Goal: Task Accomplishment & Management: Use online tool/utility

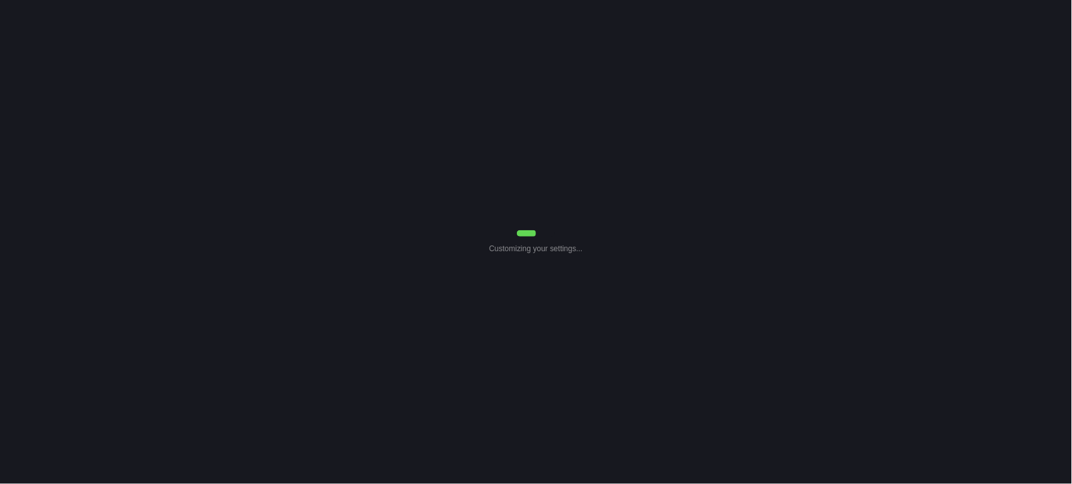
select select "Common Use"
select select "7"
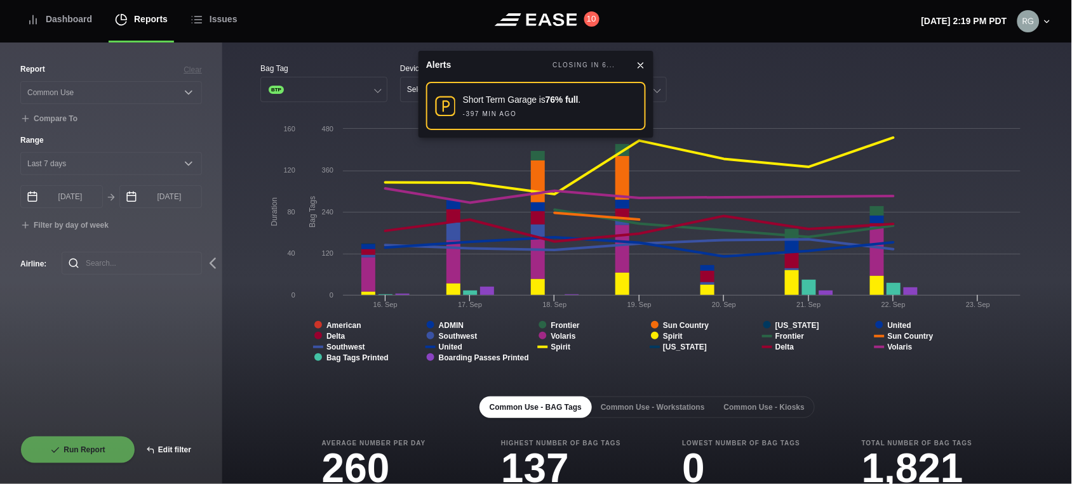
click at [173, 451] on button "Edit filter" at bounding box center [168, 450] width 67 height 28
select select "Common Use"
select select "0"
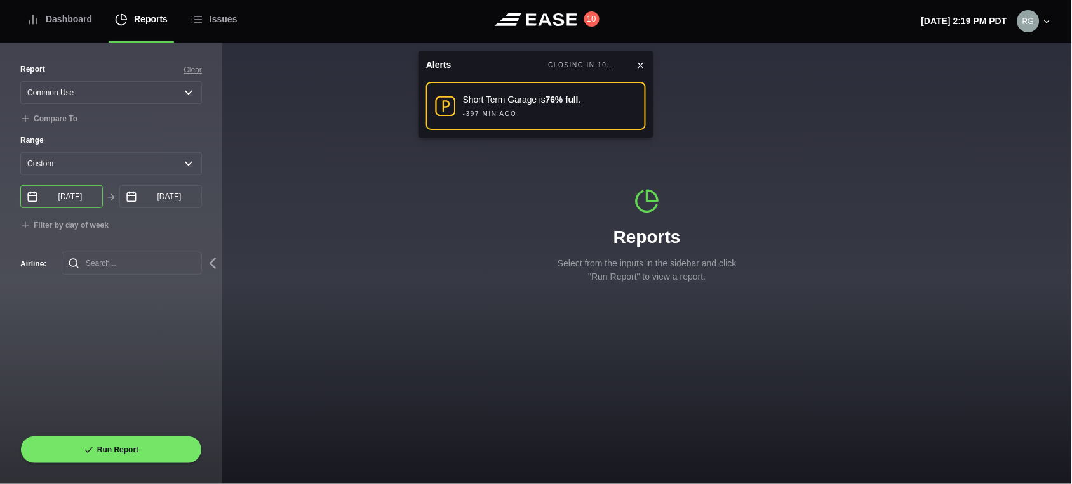
click at [83, 204] on input "[DATE]" at bounding box center [61, 196] width 83 height 23
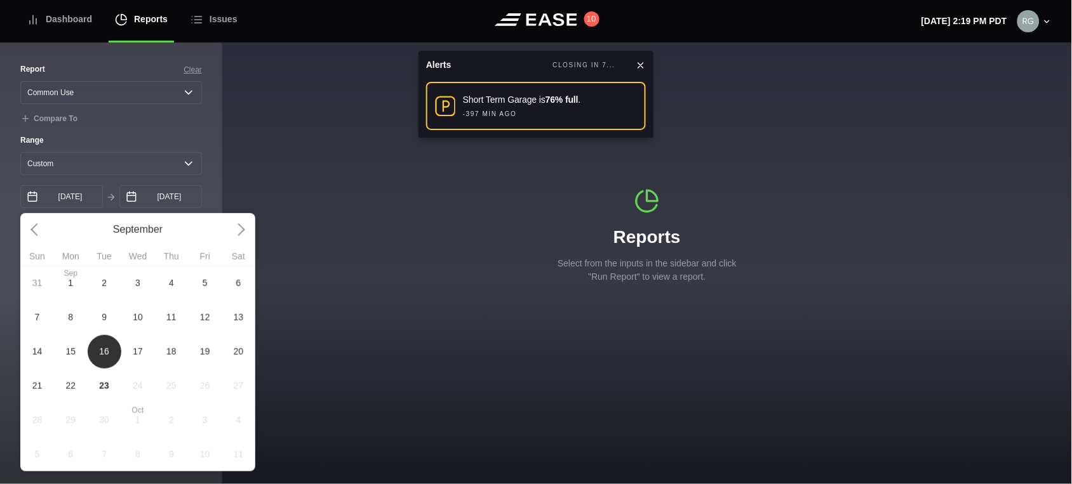
click at [241, 324] on span "13" at bounding box center [239, 317] width 10 height 13
type input "[DATE]"
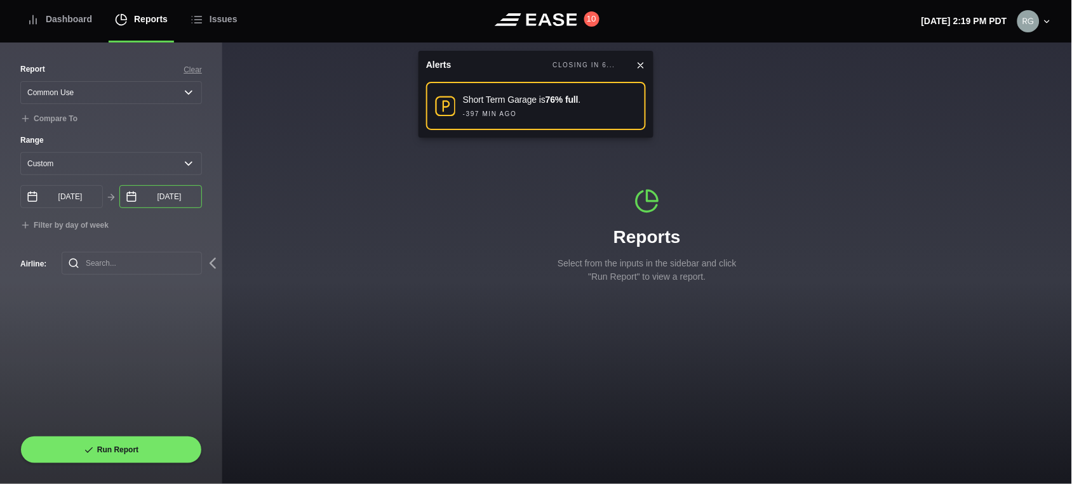
click at [193, 208] on input "[DATE]" at bounding box center [160, 196] width 83 height 23
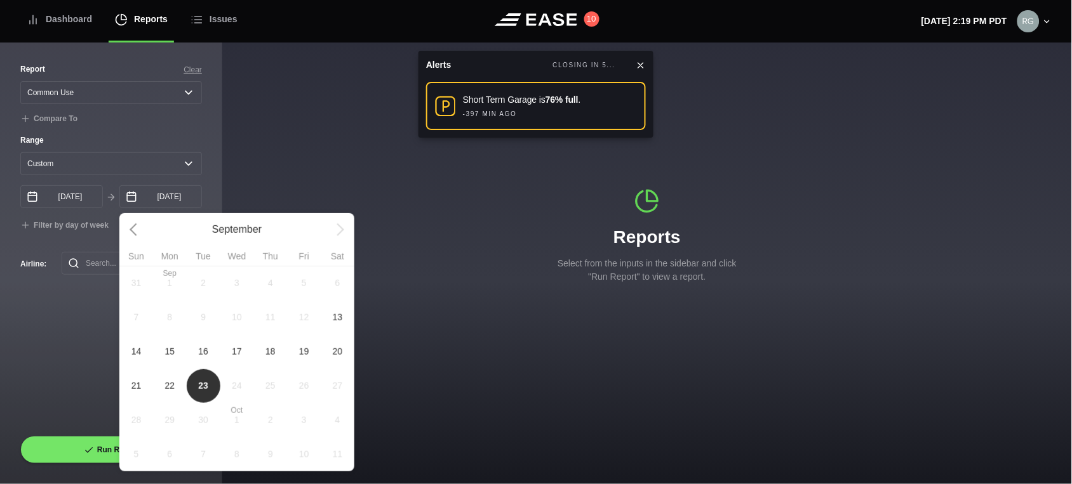
click at [347, 321] on span "13" at bounding box center [338, 317] width 34 height 34
type input "[DATE]"
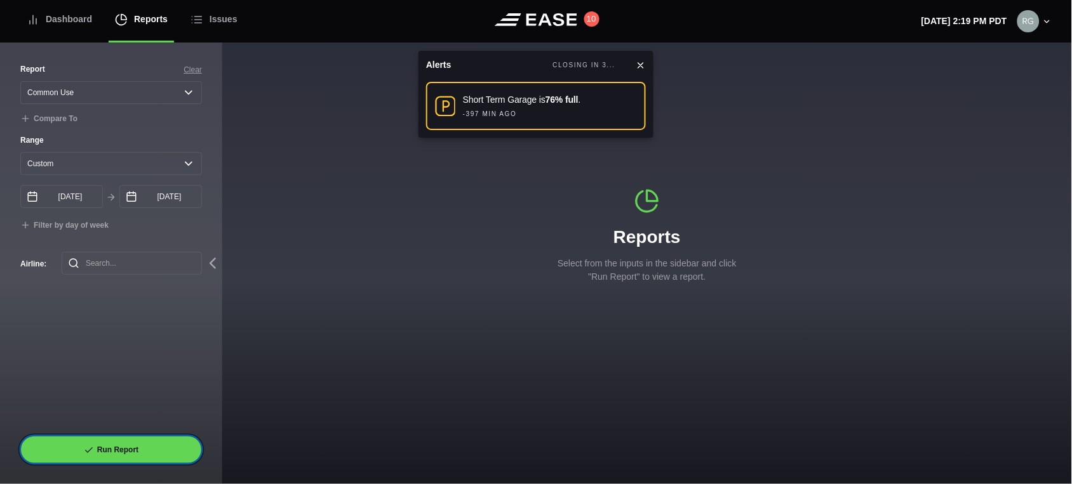
click at [116, 453] on button "Run Report" at bounding box center [111, 450] width 182 height 28
select select "Common Use"
select select "0"
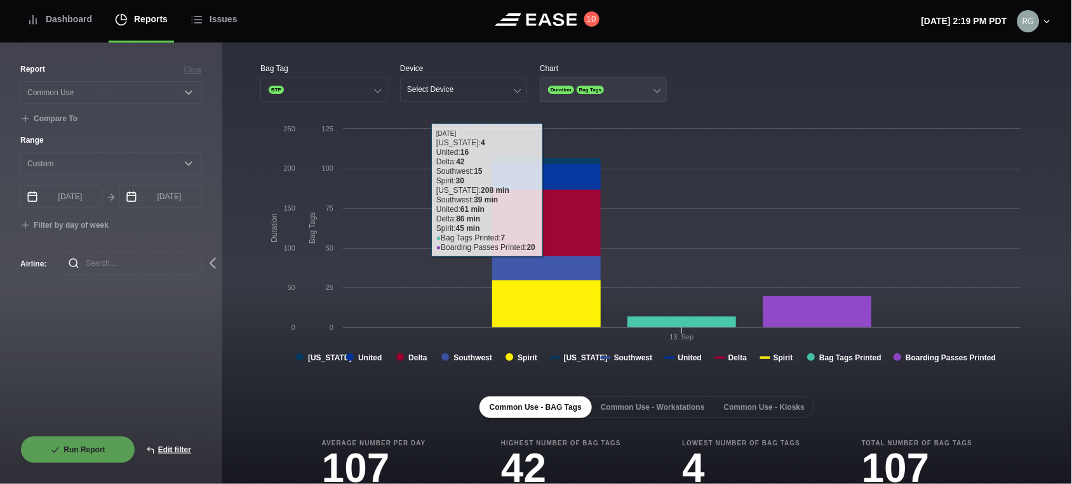
click at [643, 80] on button "Duration Bag Tags" at bounding box center [603, 89] width 127 height 25
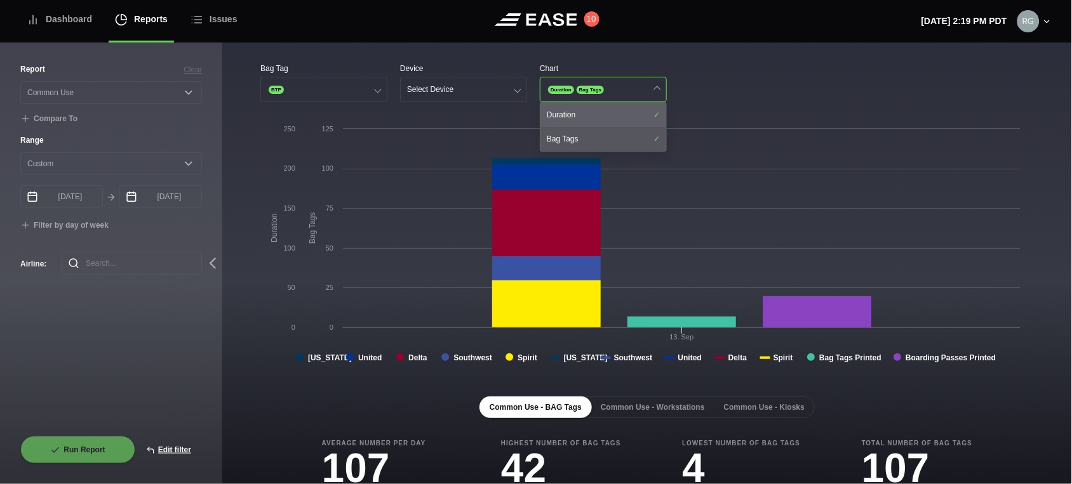
click at [582, 108] on div "Duration" at bounding box center [603, 115] width 126 height 24
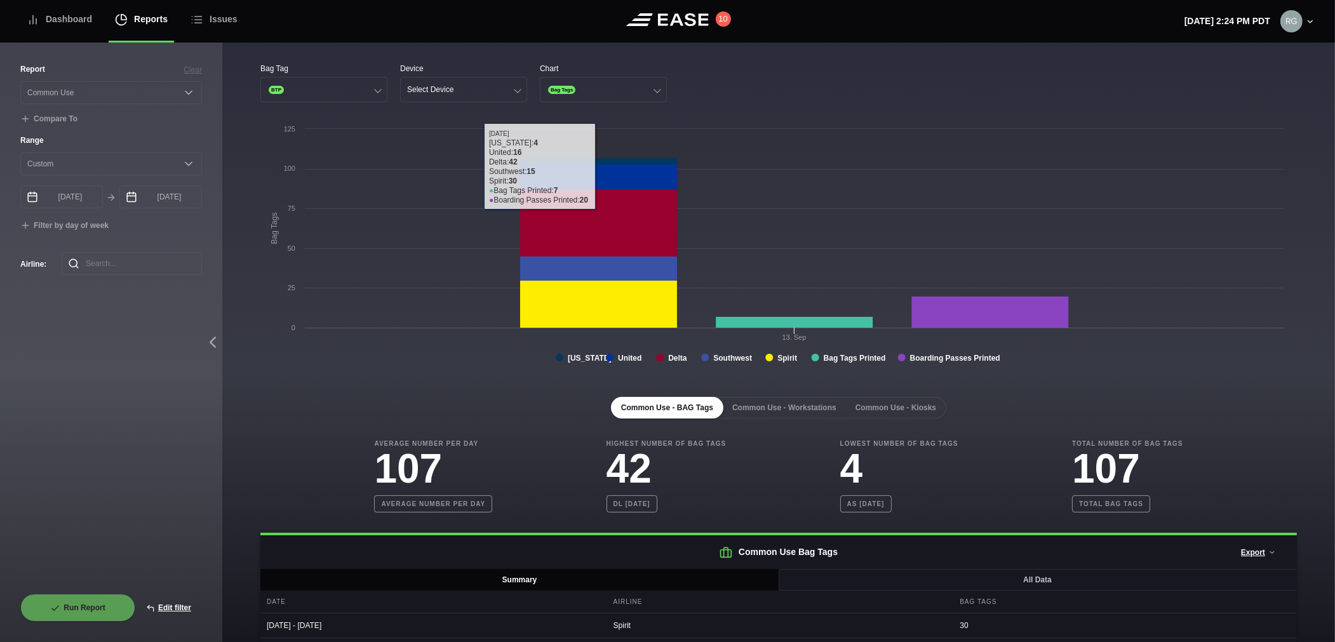
click at [428, 366] on rect at bounding box center [774, 250] width 1029 height 254
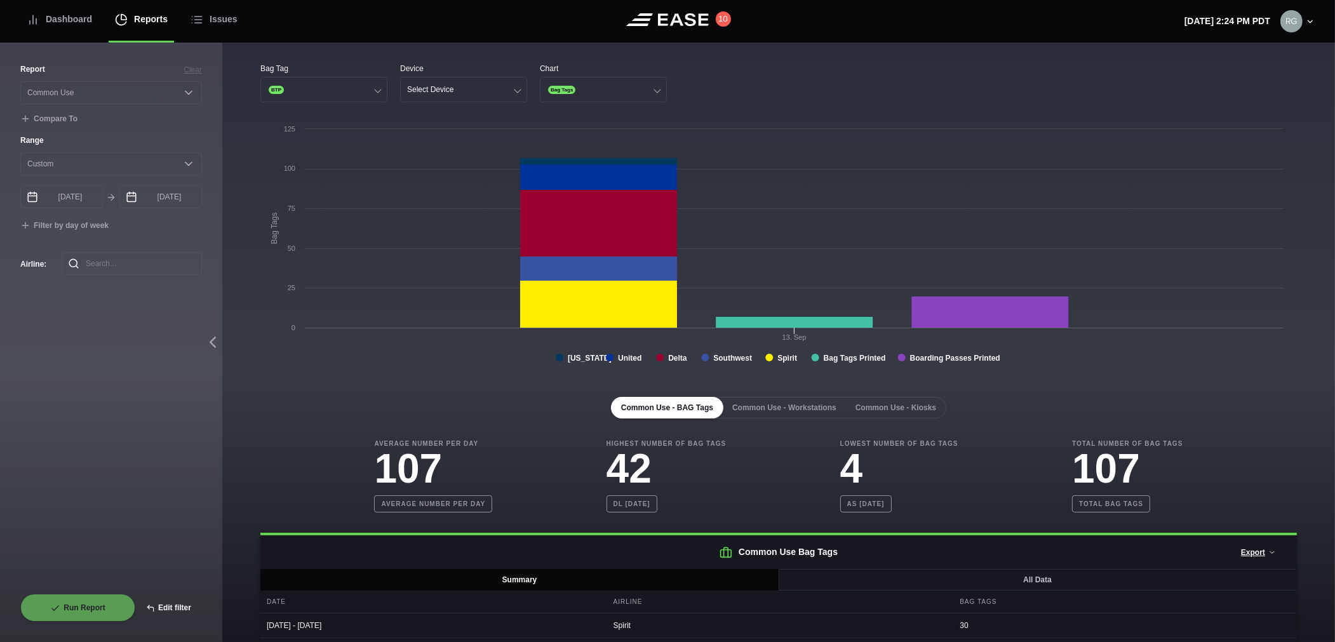
click at [170, 484] on button "Edit filter" at bounding box center [168, 608] width 67 height 28
select select "Common Use"
select select "0"
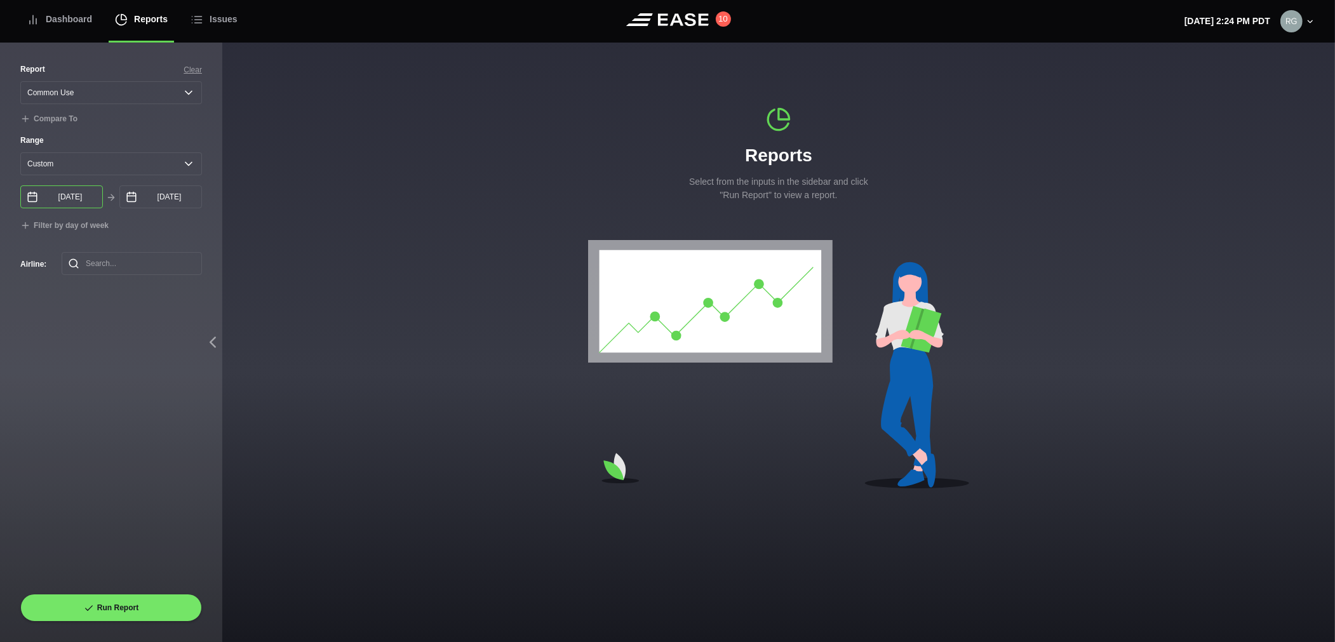
click at [81, 199] on input "[DATE]" at bounding box center [61, 196] width 83 height 23
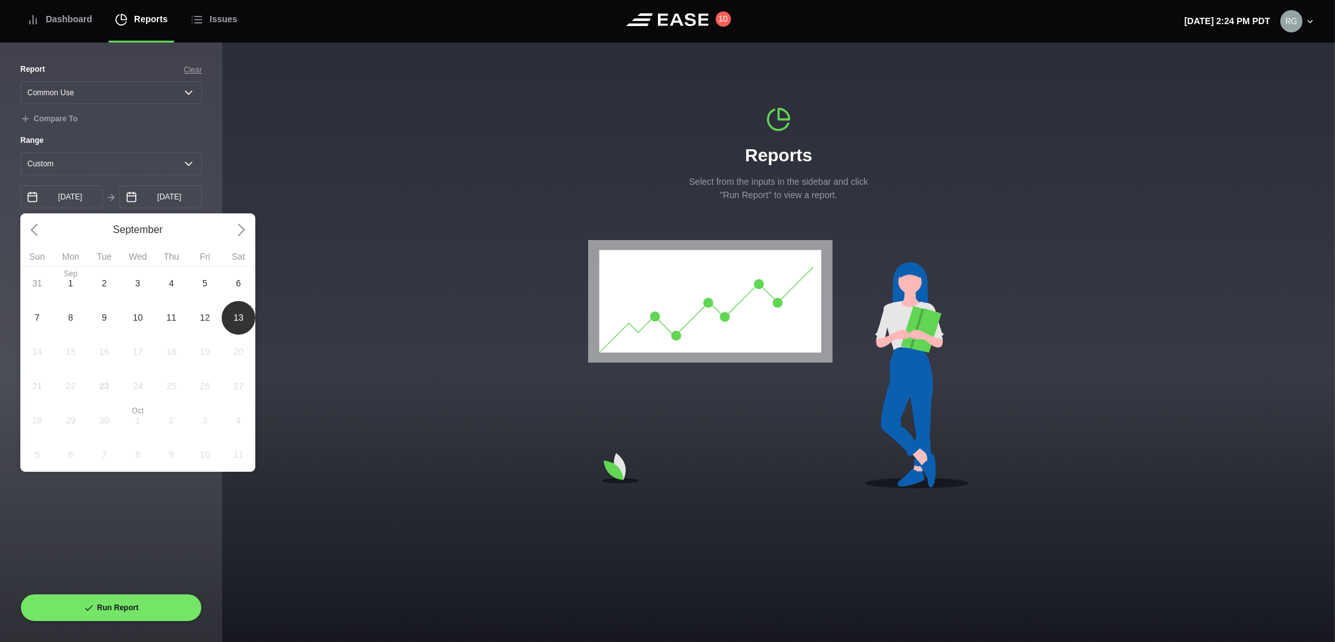
click at [68, 290] on span "1" at bounding box center [70, 283] width 5 height 13
type input "[DATE]"
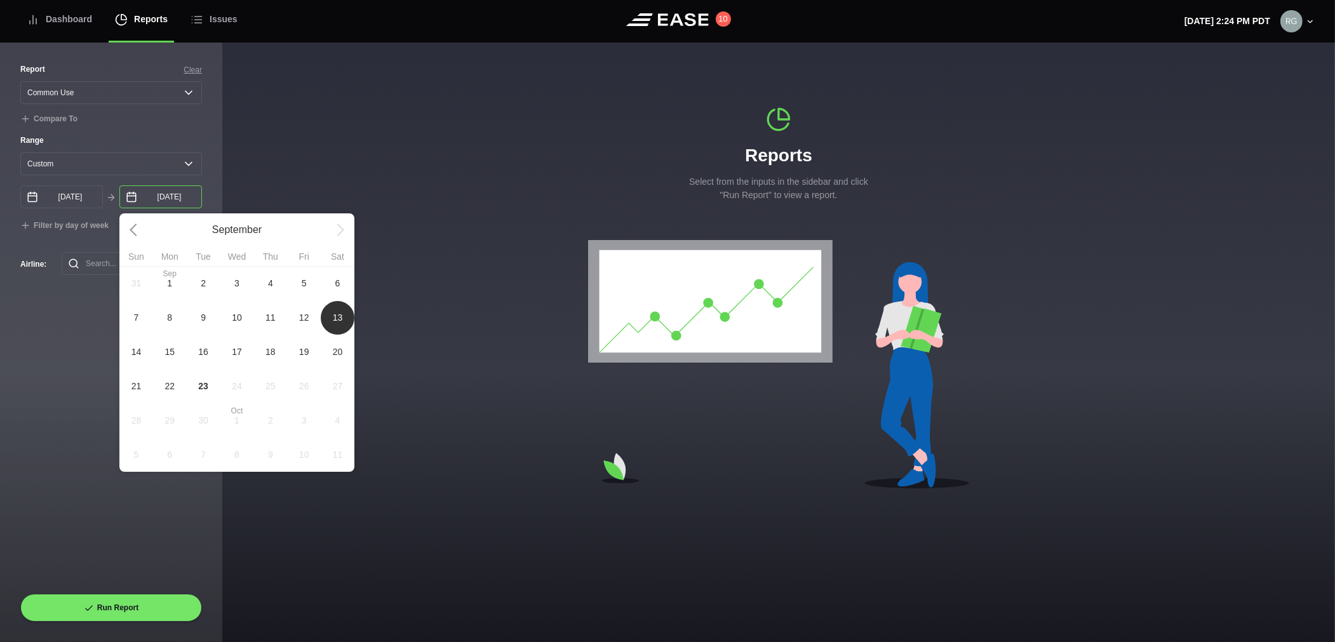
click at [192, 200] on input "[DATE]" at bounding box center [160, 196] width 83 height 23
click at [333, 323] on div "31 [DATE] 2 3 4 5 6 7 8 9 10 11 12 13 14 15 16 17 18 19 20 21 22 23 24 25 26 27…" at bounding box center [236, 369] width 235 height 206
click at [83, 335] on div "Report Clear Select a report... Arrivals Common Use Daily Throughput Departures…" at bounding box center [111, 328] width 182 height 530
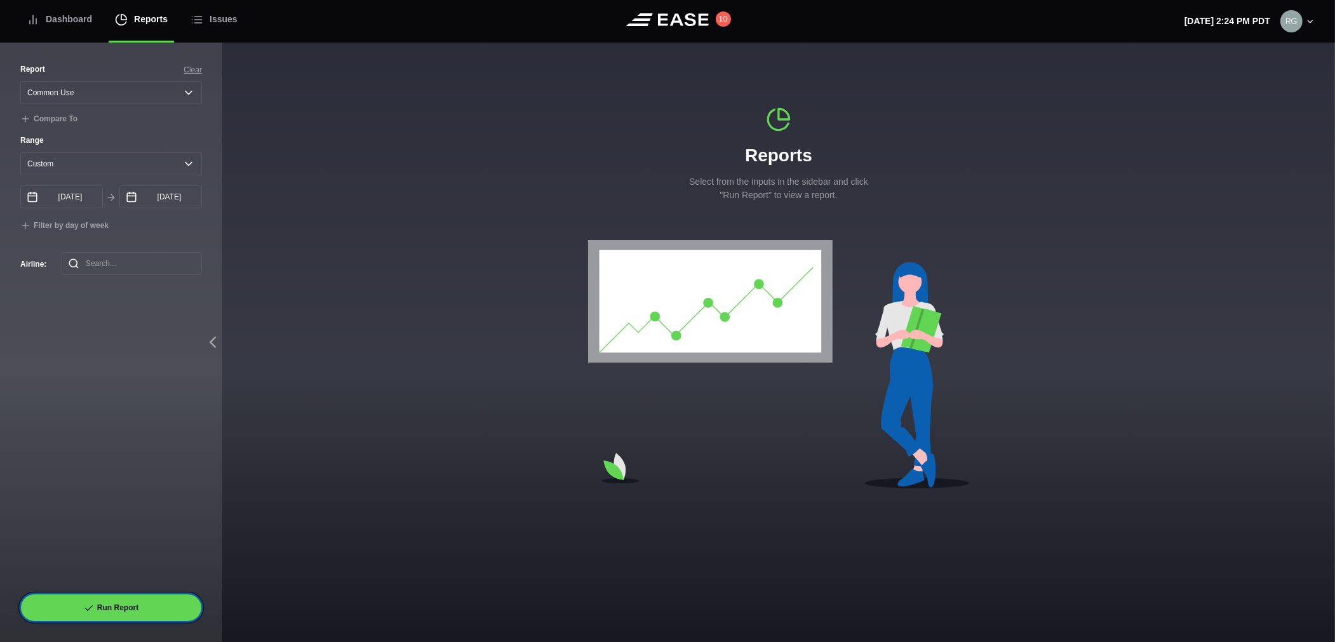
click at [122, 484] on button "Run Report" at bounding box center [111, 608] width 182 height 28
select select "Common Use"
select select "0"
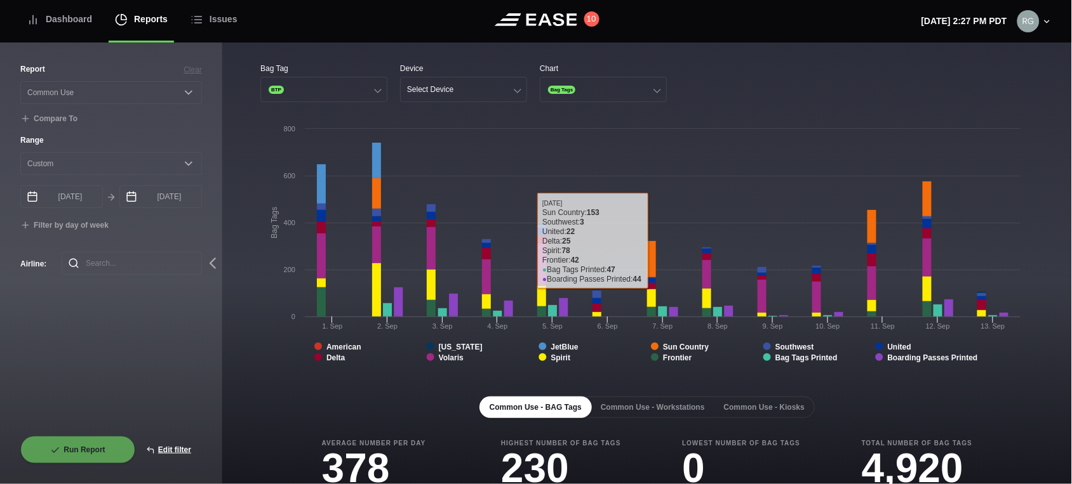
click at [708, 58] on div "Bag Tag BTP Device Select Device Chart Bag Tags Created with Highcharts 8.2.2 B…" at bounding box center [647, 457] width 850 height 829
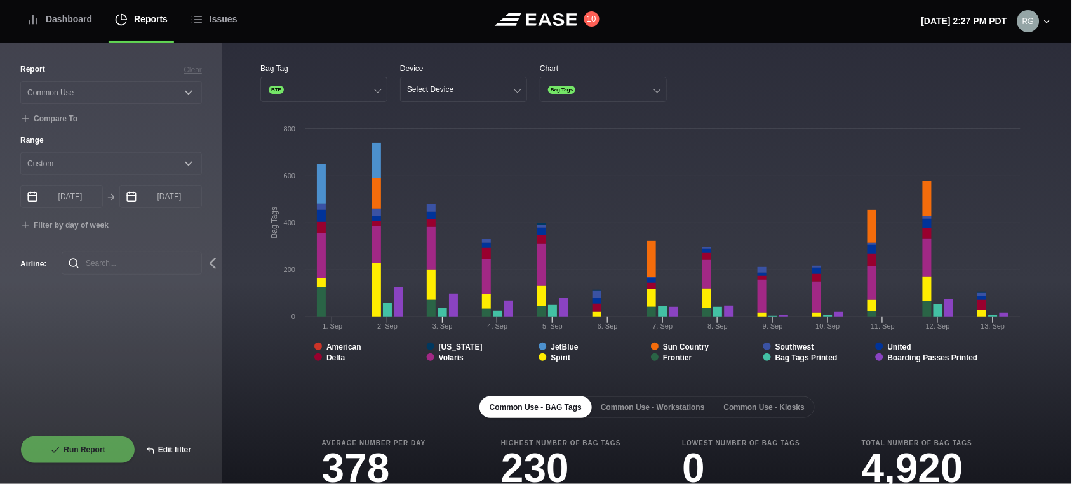
click at [173, 446] on button "Edit filter" at bounding box center [168, 450] width 67 height 28
select select "Common Use"
select select "0"
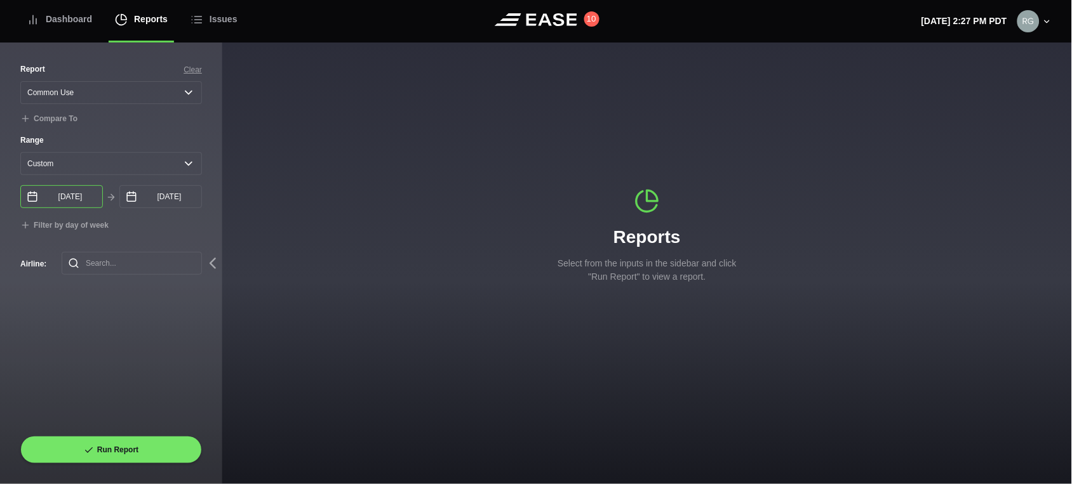
click at [80, 206] on input "[DATE]" at bounding box center [61, 196] width 83 height 23
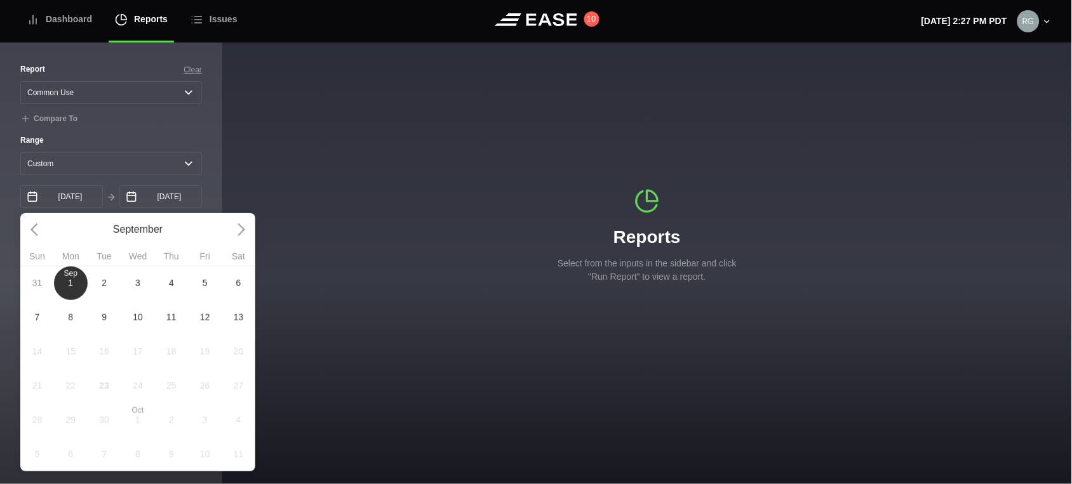
click at [39, 358] on div "31 [DATE] 2 3 4 5 6 7 8 9 10 11 12 13 14 15 16 17 18 19 20 21 22 23 24 25 26 27…" at bounding box center [137, 369] width 235 height 206
click at [35, 358] on div "31 [DATE] 2 3 4 5 6 7 8 9 10 11 12 13 14 15 16 17 18 19 20 21 22 23 24 25 26 27…" at bounding box center [137, 369] width 235 height 206
click at [237, 324] on span "13" at bounding box center [239, 317] width 10 height 13
type input "[DATE]"
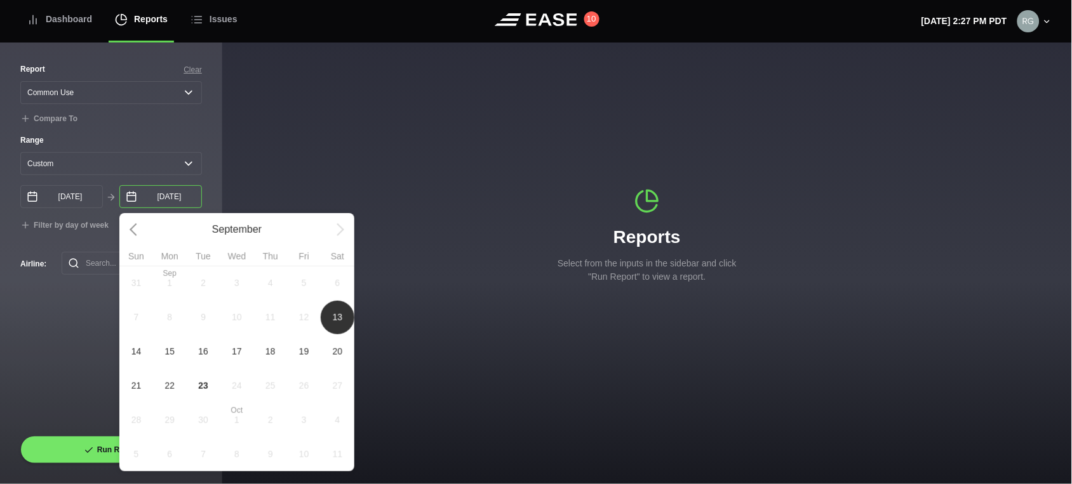
click at [187, 205] on input "[DATE]" at bounding box center [160, 196] width 83 height 23
click at [138, 359] on span "14" at bounding box center [136, 351] width 10 height 13
type input "[DATE]"
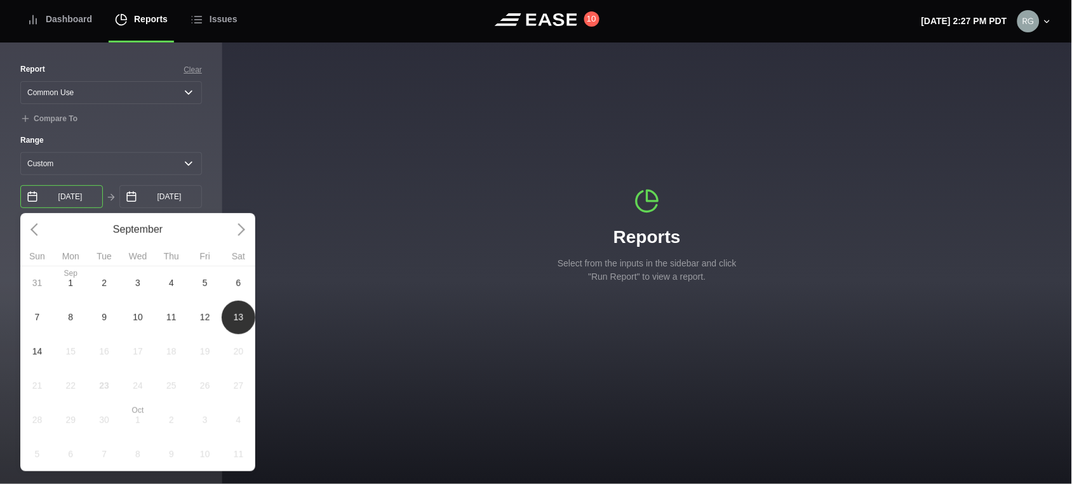
click at [85, 206] on input "[DATE]" at bounding box center [61, 196] width 83 height 23
click at [41, 359] on span "14" at bounding box center [37, 351] width 10 height 13
type input "[DATE]"
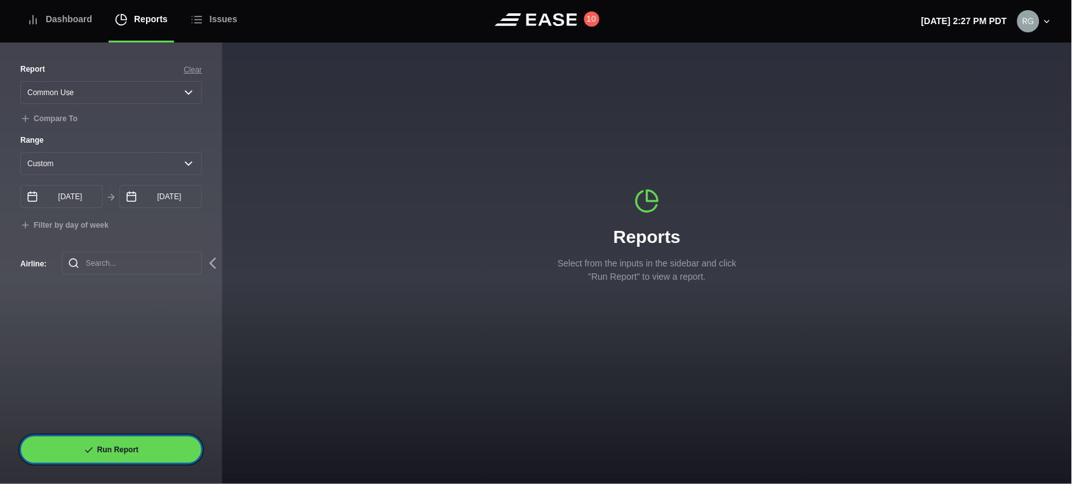
click at [98, 448] on button "Run Report" at bounding box center [111, 450] width 182 height 28
select select "Common Use"
select select "0"
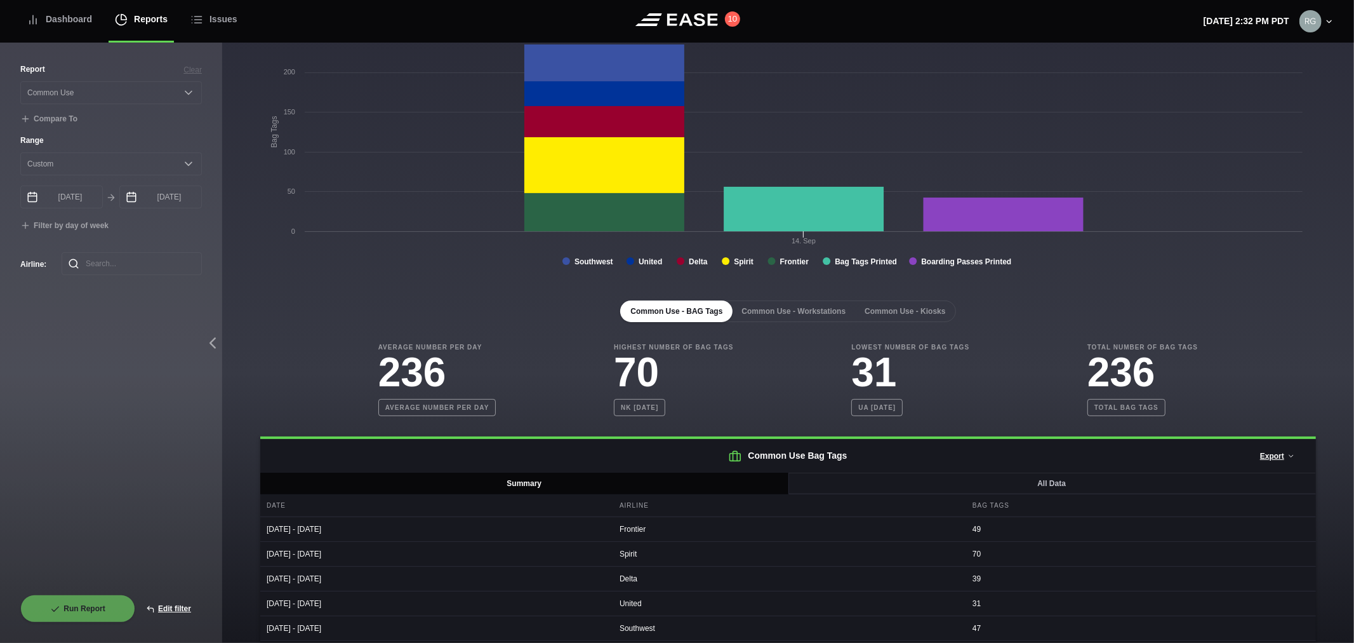
scroll to position [110, 0]
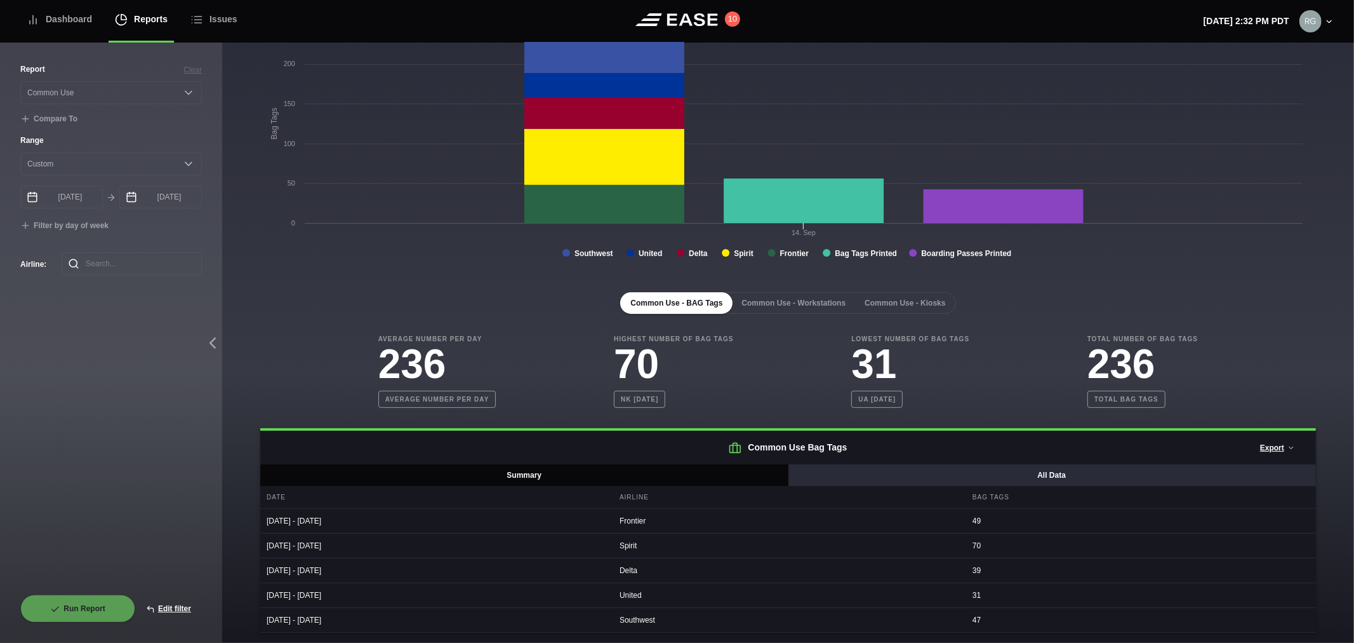
click at [1029, 472] on button "All Data" at bounding box center [1052, 475] width 529 height 22
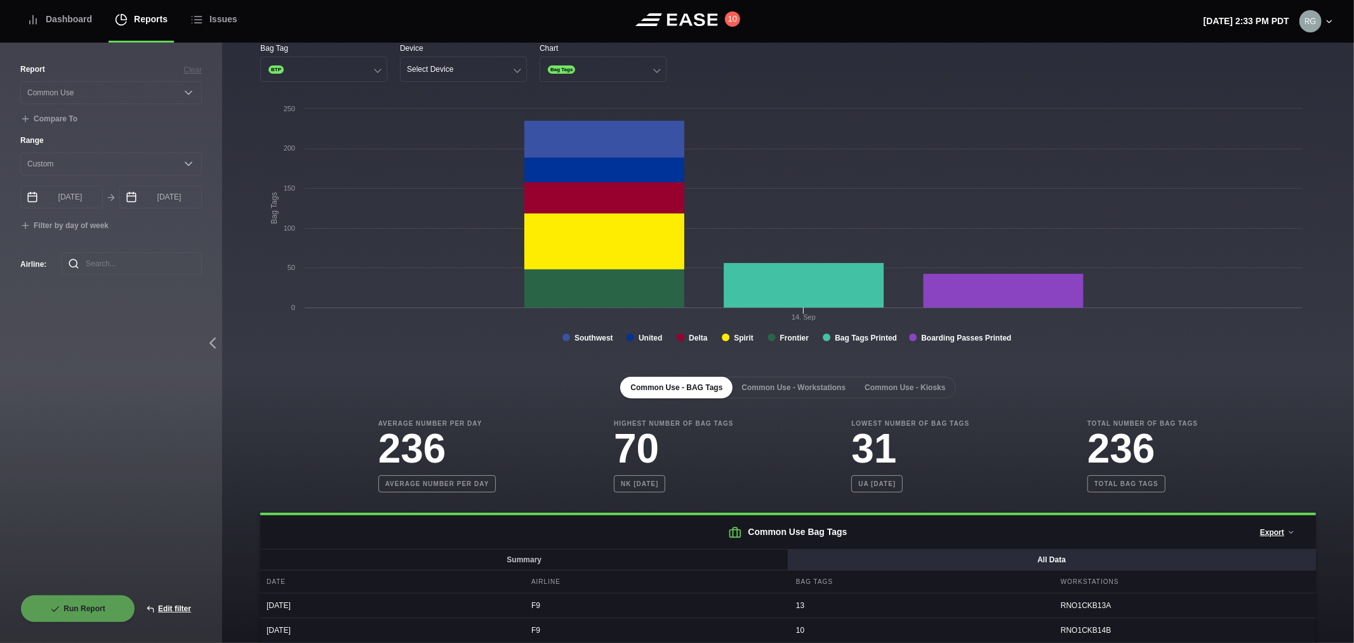
scroll to position [17, 0]
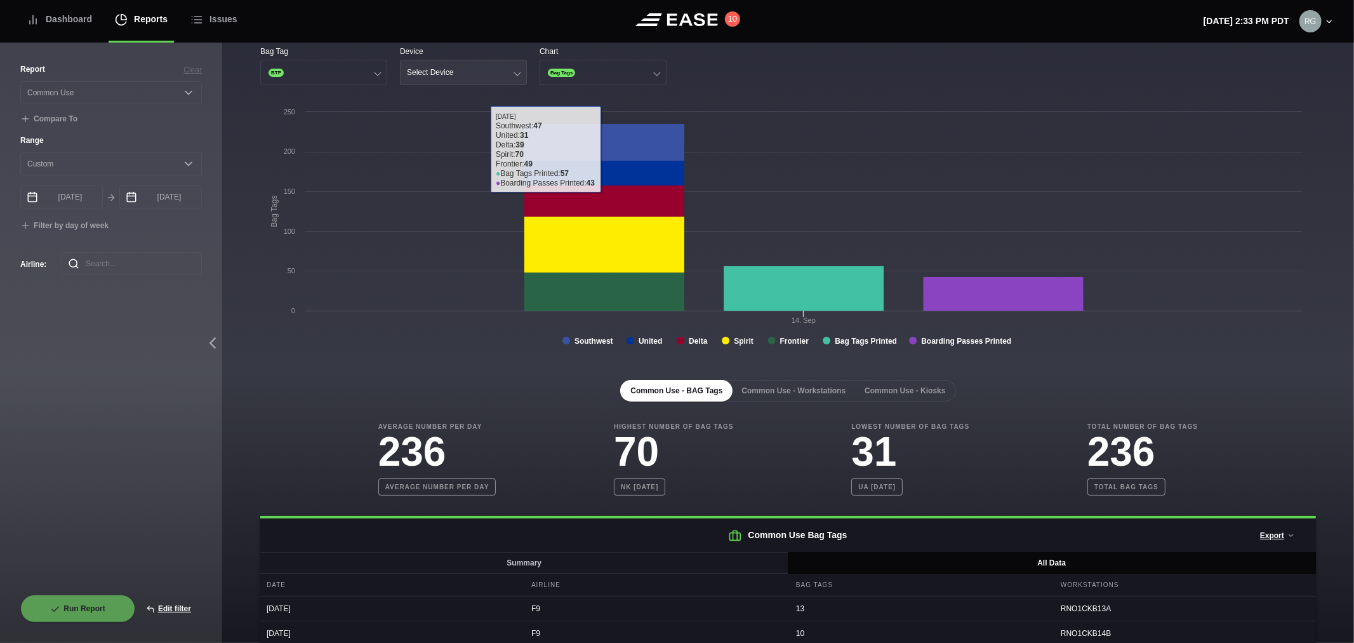
click at [502, 70] on button "Select Device" at bounding box center [463, 72] width 127 height 25
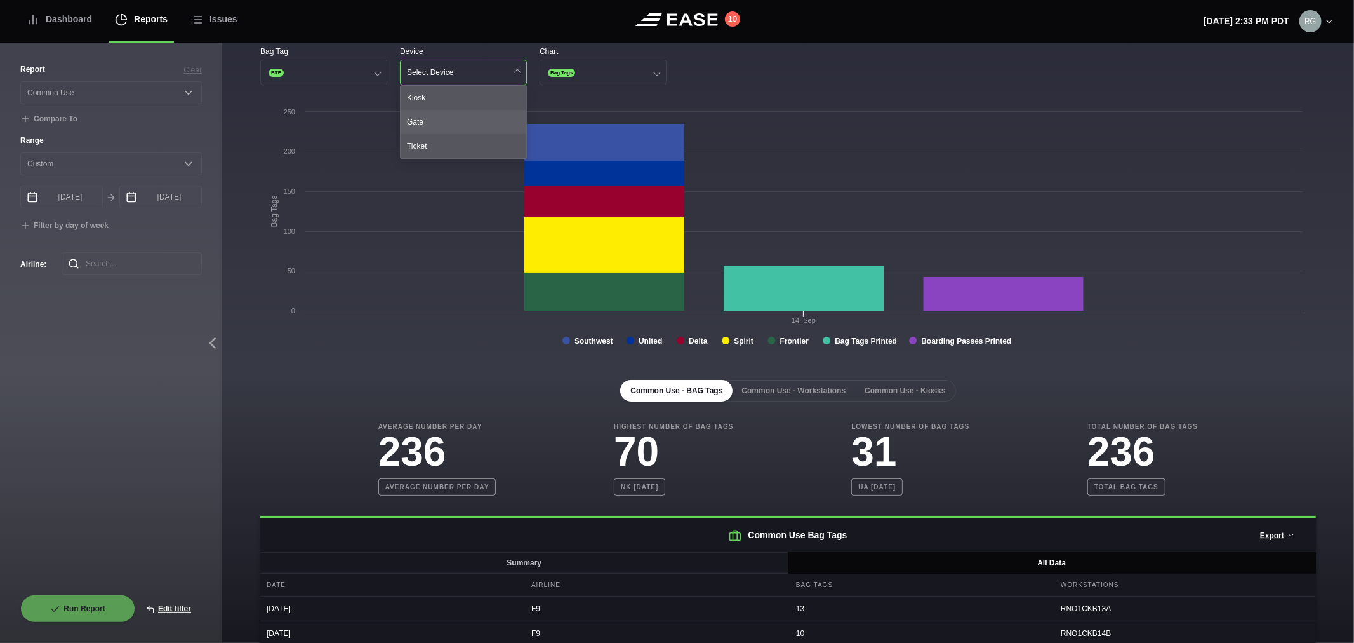
click at [455, 121] on div "Gate" at bounding box center [464, 122] width 126 height 24
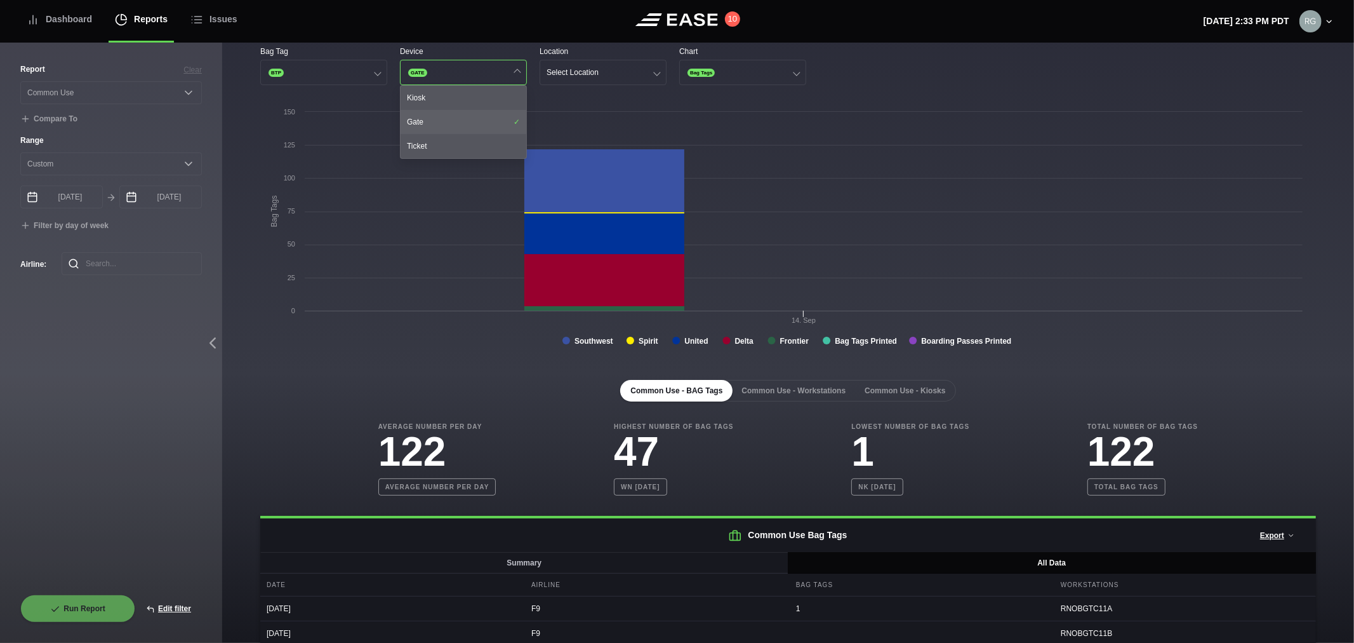
click at [424, 116] on div "Gate" at bounding box center [464, 122] width 126 height 24
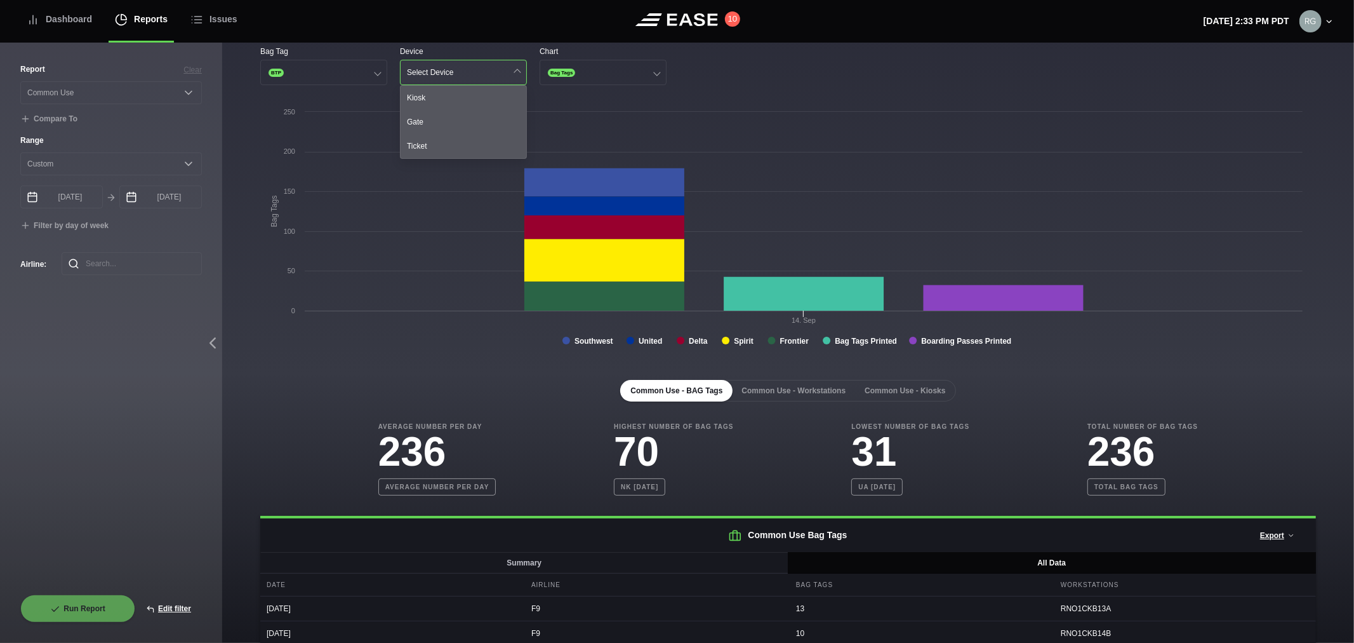
click at [446, 73] on div "Select Device" at bounding box center [430, 72] width 46 height 9
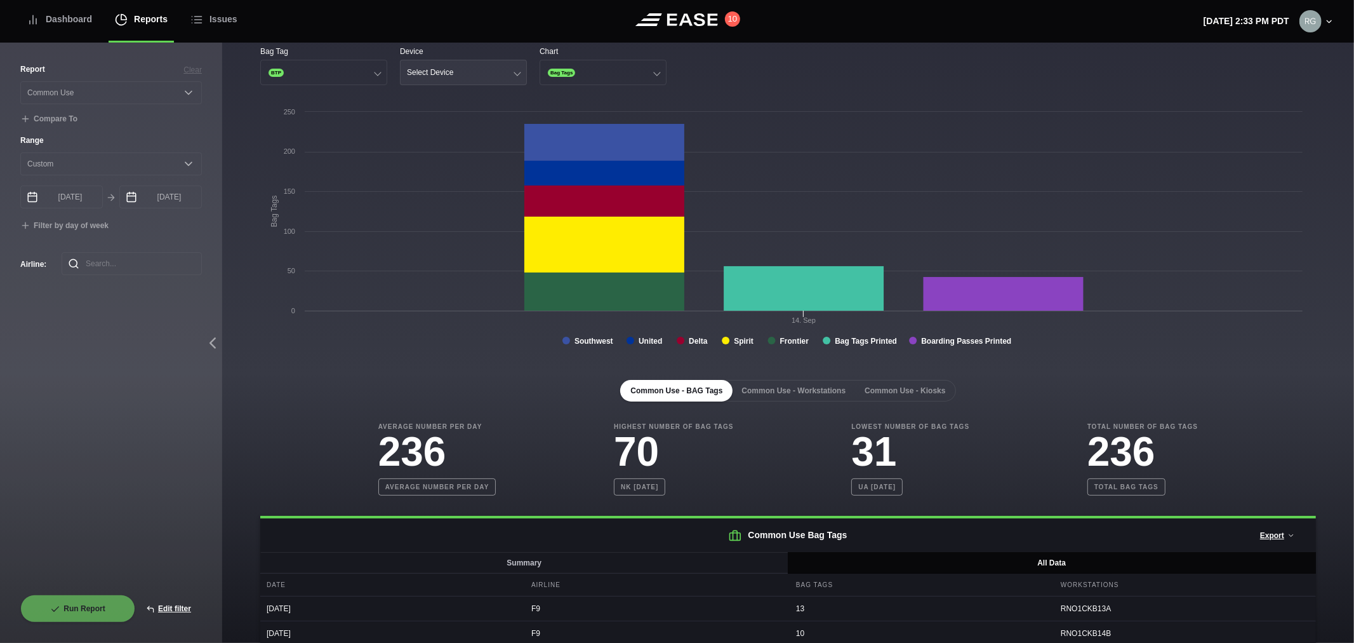
click at [446, 73] on div "Select Device" at bounding box center [430, 72] width 46 height 9
click at [437, 140] on div "Ticket" at bounding box center [464, 146] width 126 height 24
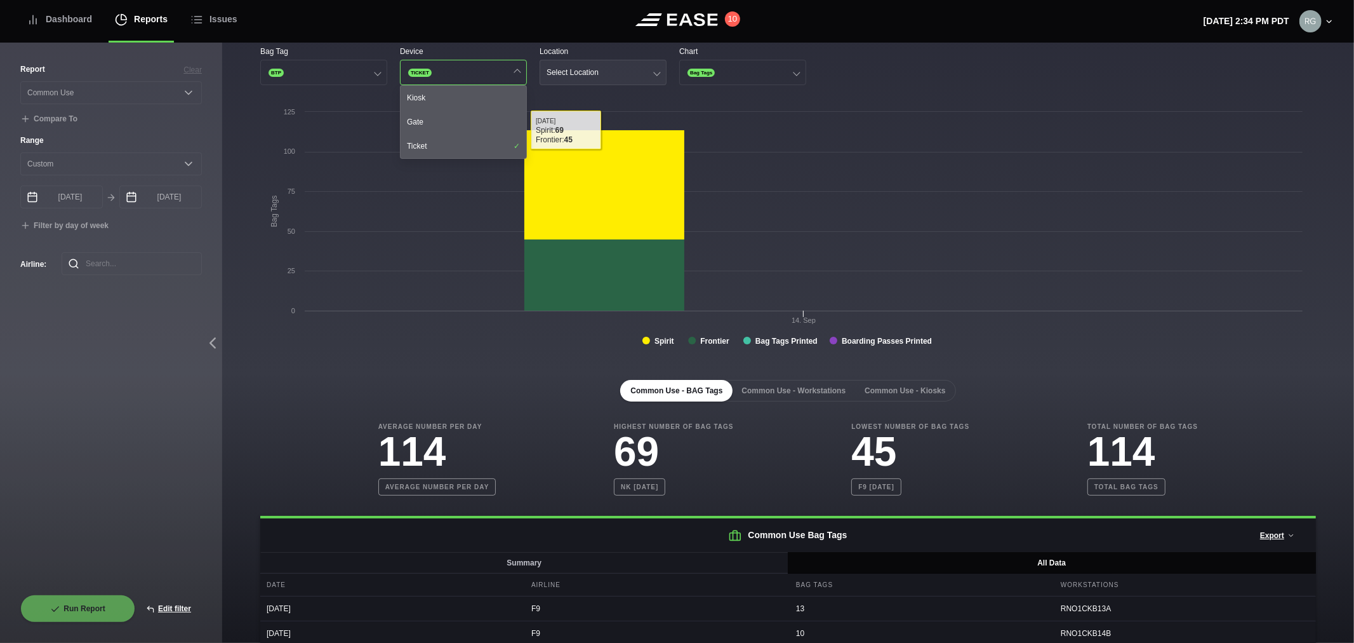
click at [633, 72] on button "Select Location" at bounding box center [603, 72] width 127 height 25
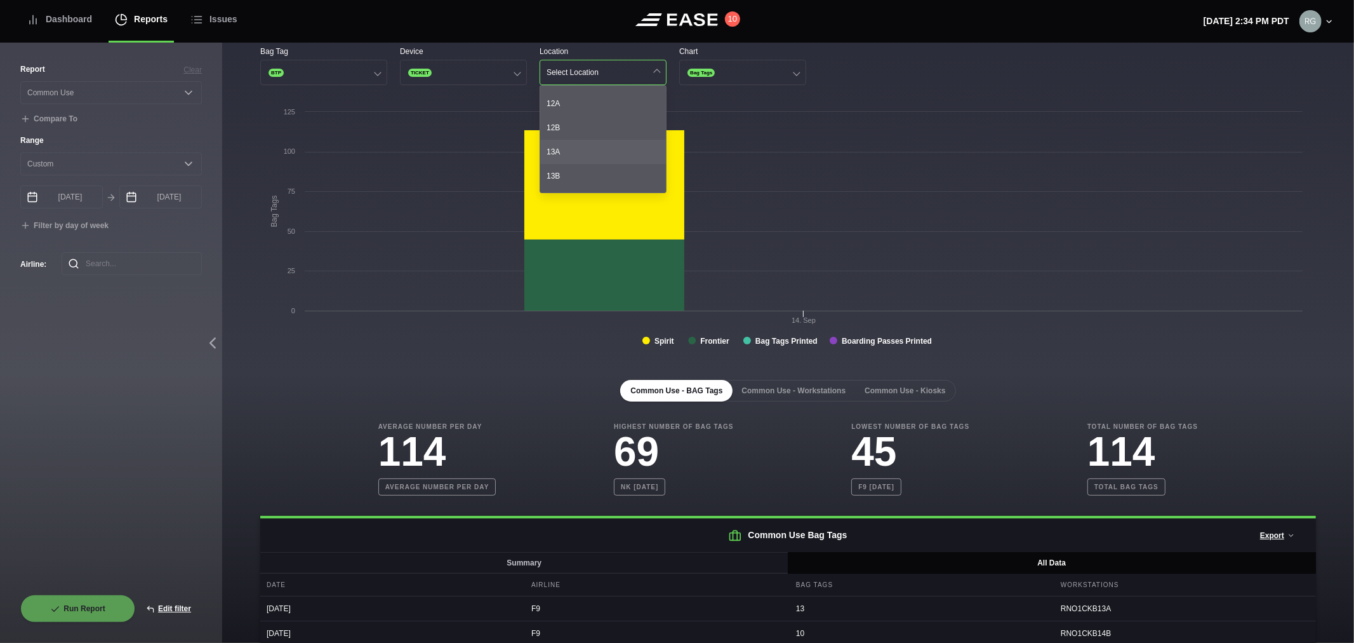
scroll to position [211, 0]
click at [589, 133] on div "13A" at bounding box center [603, 128] width 126 height 24
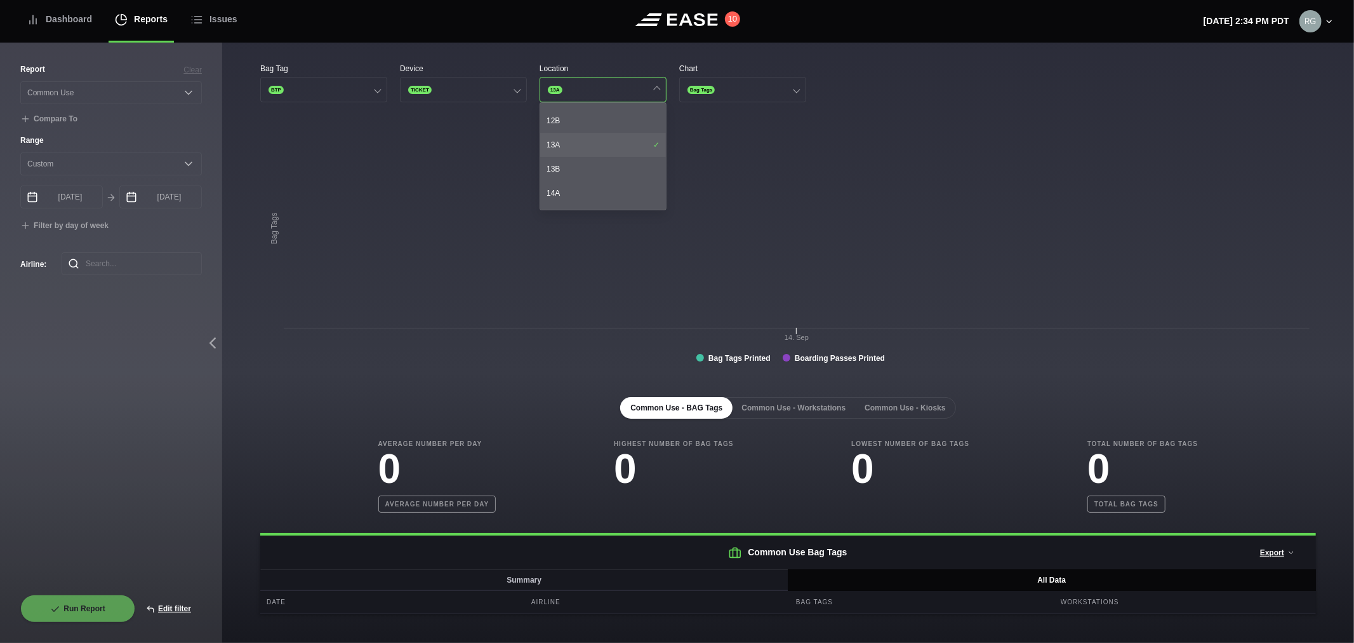
scroll to position [0, 0]
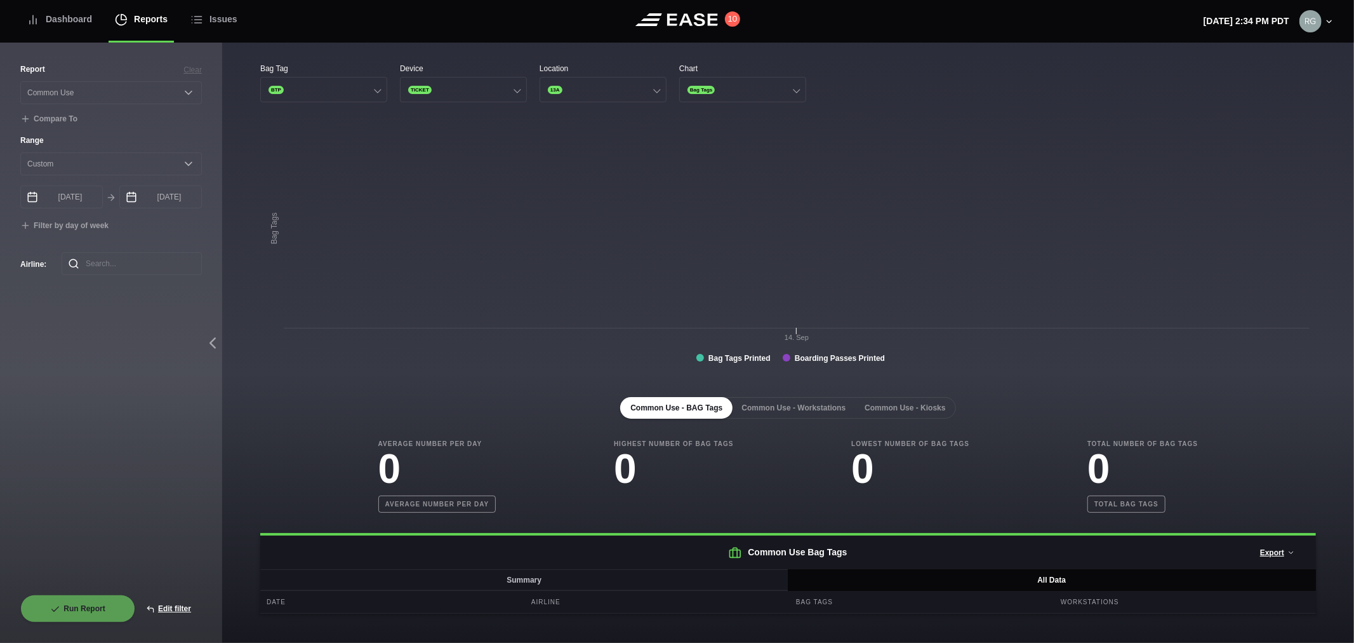
click at [616, 57] on div "Bag Tag BTP Device TICKET Location 13A Chart Bag Tags Created with Highcharts 8…" at bounding box center [788, 333] width 1132 height 581
click at [509, 94] on button "TICKET" at bounding box center [463, 89] width 127 height 25
click at [477, 169] on div "Ticket" at bounding box center [464, 163] width 126 height 24
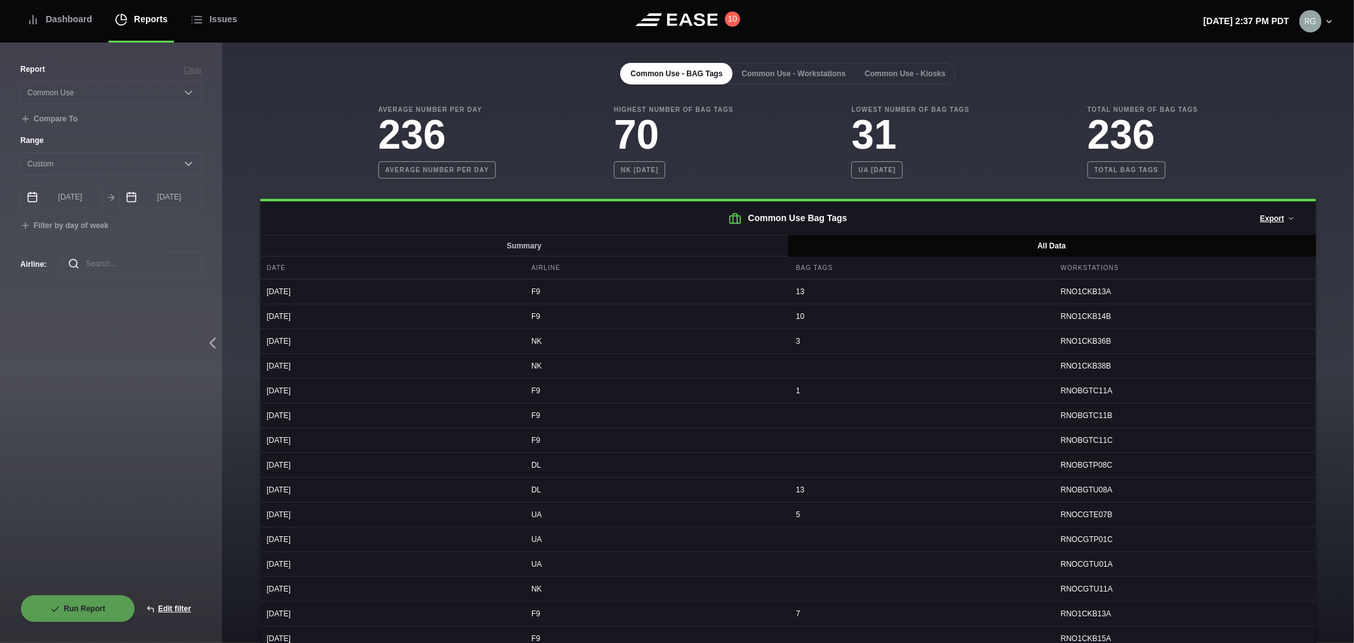
scroll to position [352, 0]
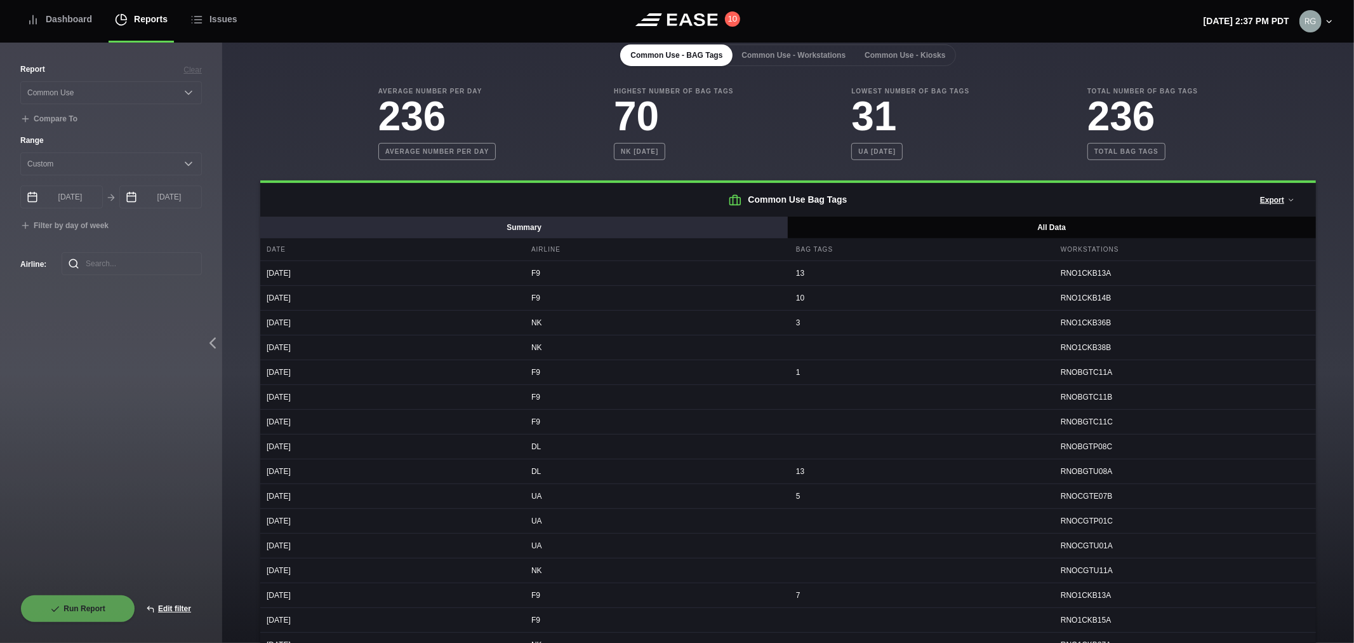
click at [532, 235] on button "Summary" at bounding box center [524, 228] width 529 height 22
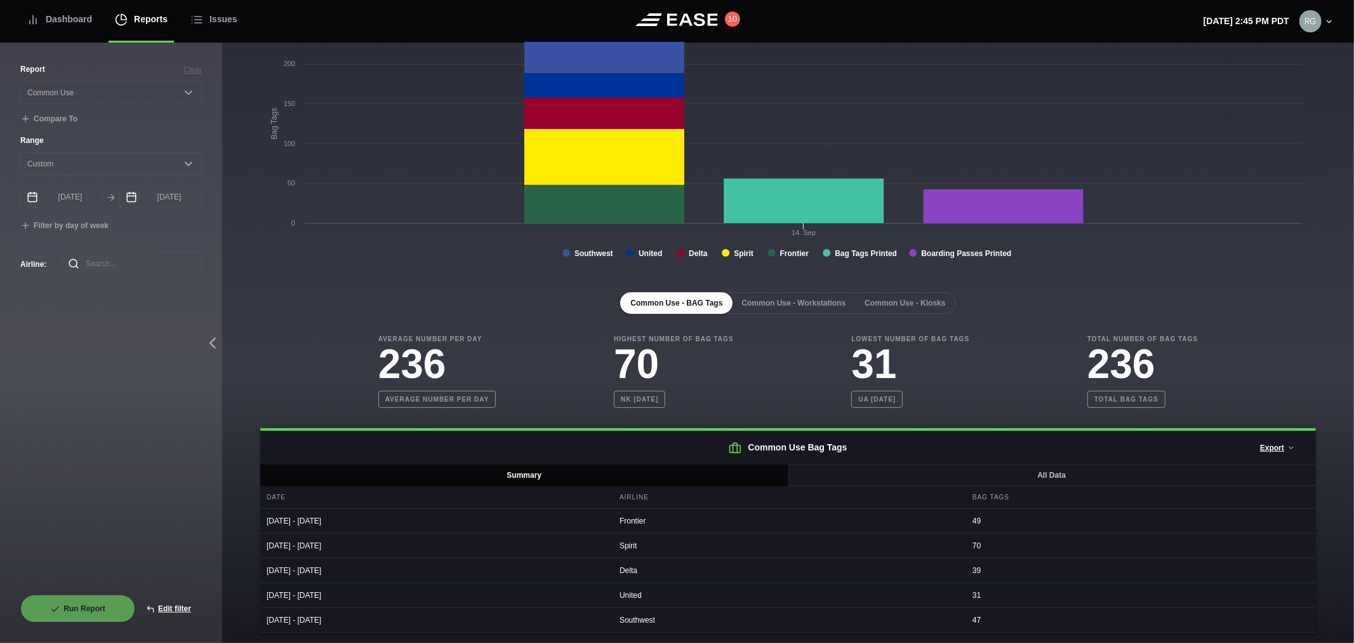
scroll to position [110, 0]
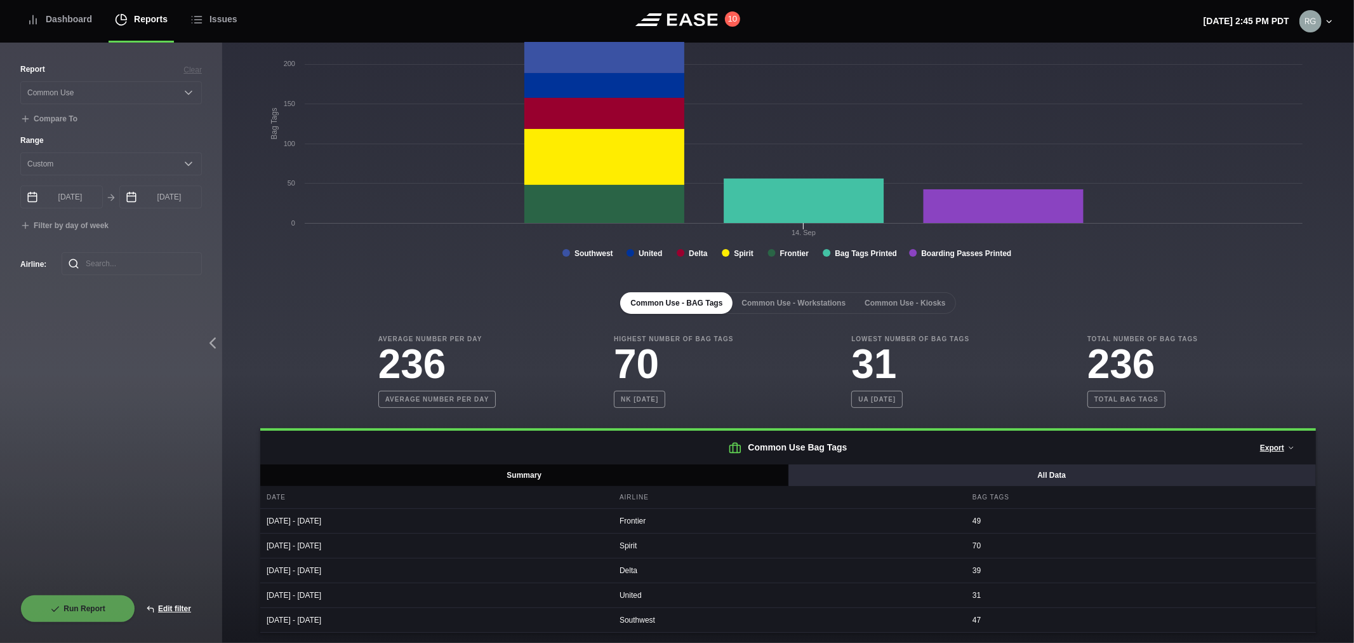
click at [947, 476] on button "All Data" at bounding box center [1052, 475] width 529 height 22
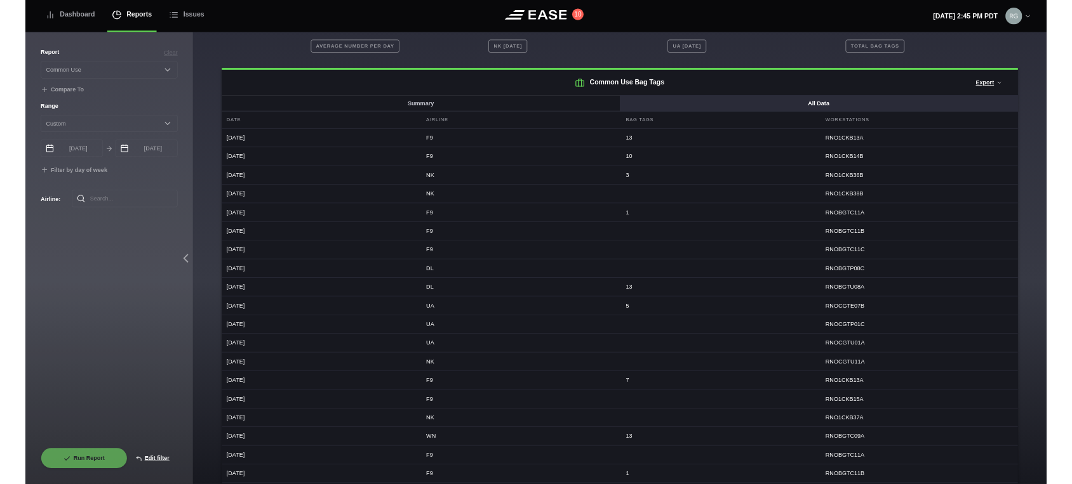
scroll to position [462, 0]
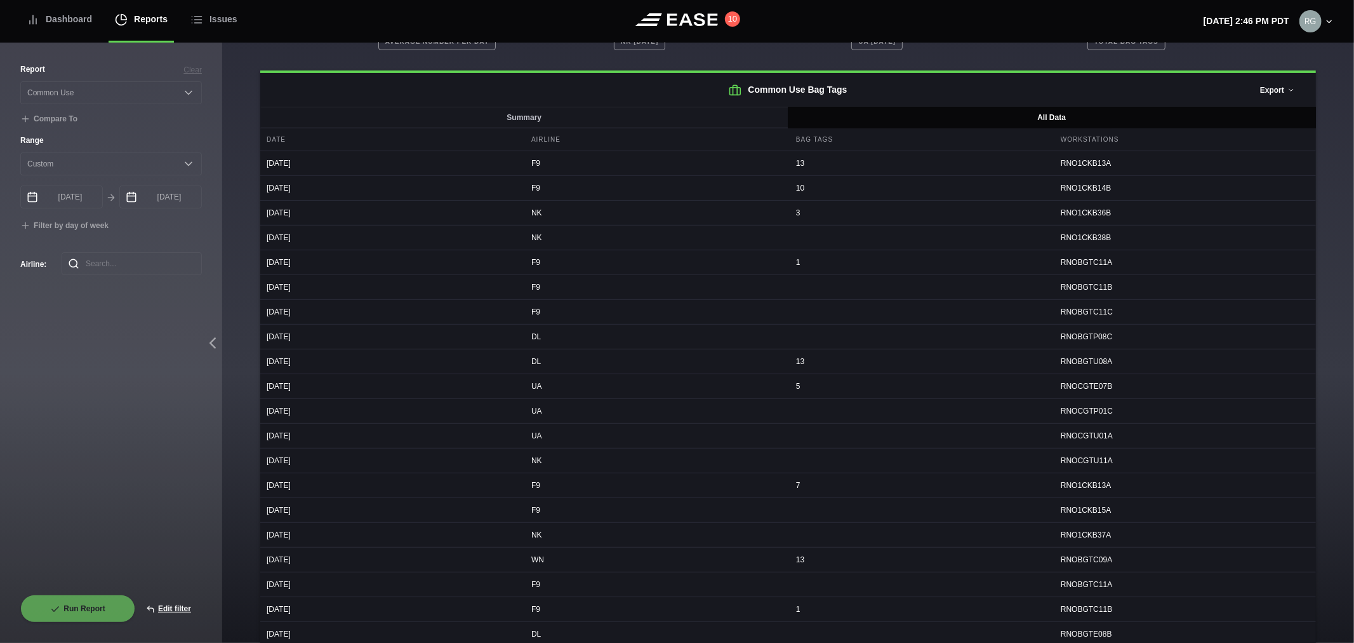
click at [1071, 93] on button "Export" at bounding box center [1278, 90] width 57 height 28
click at [1071, 149] on div "All Data (CSV)" at bounding box center [1256, 145] width 91 height 10
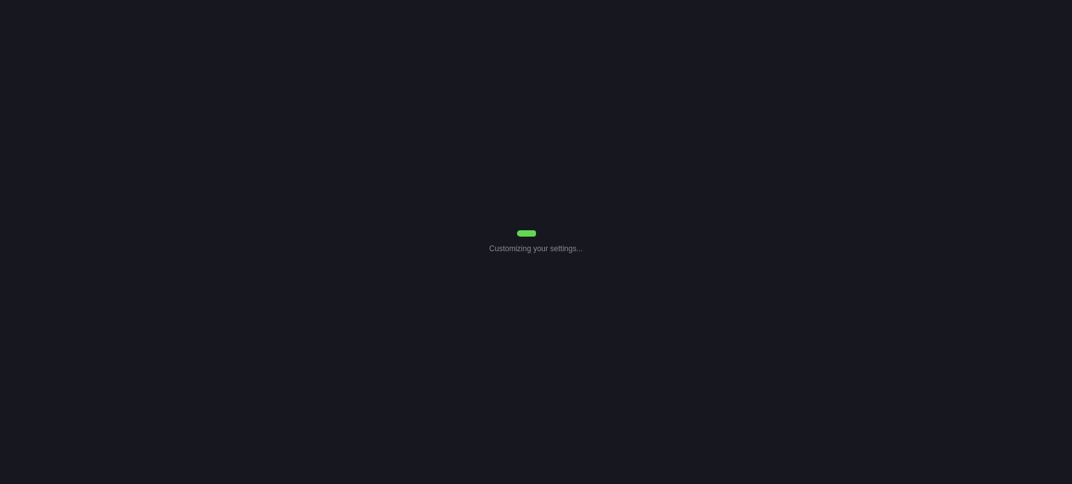
select select "Common Use"
select select "0"
